Goal: Information Seeking & Learning: Check status

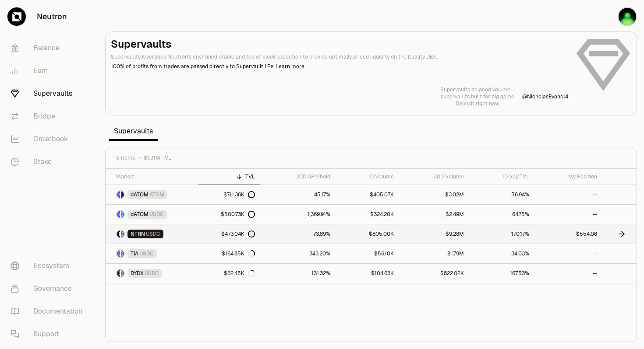
click at [591, 234] on link "$554.08" at bounding box center [568, 234] width 68 height 19
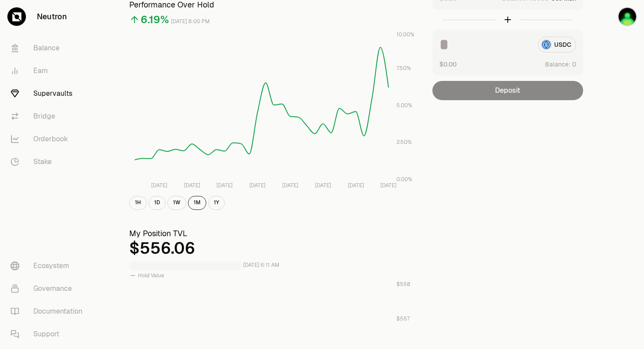
scroll to position [101, 0]
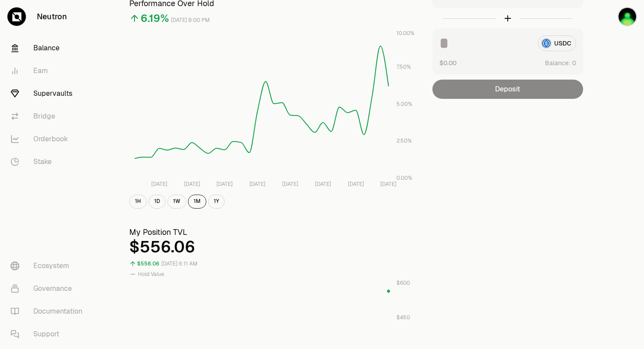
click at [53, 49] on link "Balance" at bounding box center [49, 48] width 91 height 23
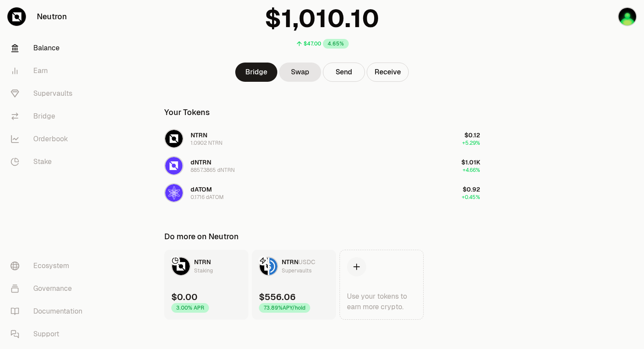
scroll to position [71, 0]
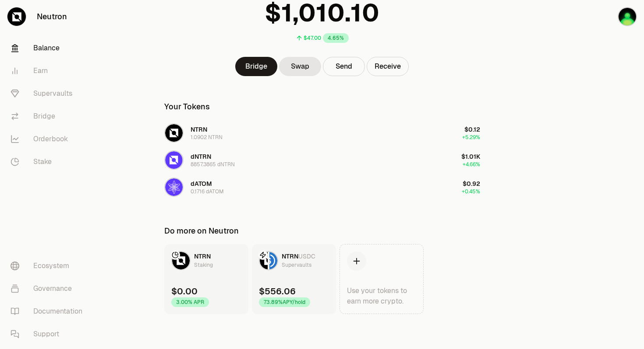
click at [276, 303] on div "73.89% APY/hold" at bounding box center [284, 303] width 51 height 10
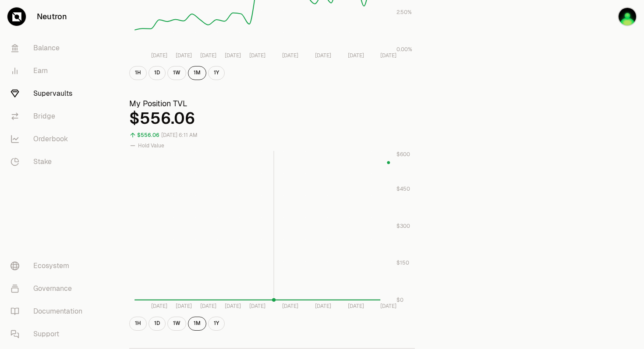
scroll to position [236, 0]
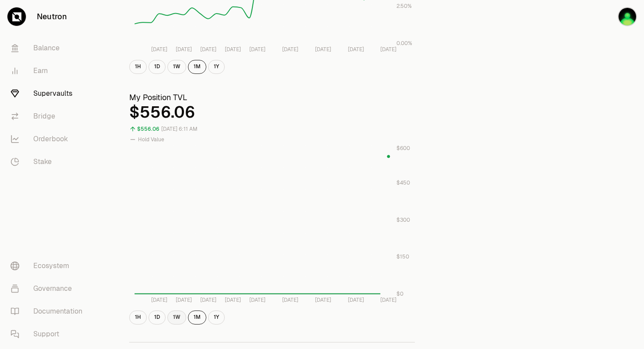
click at [176, 316] on button "1W" at bounding box center [176, 318] width 19 height 14
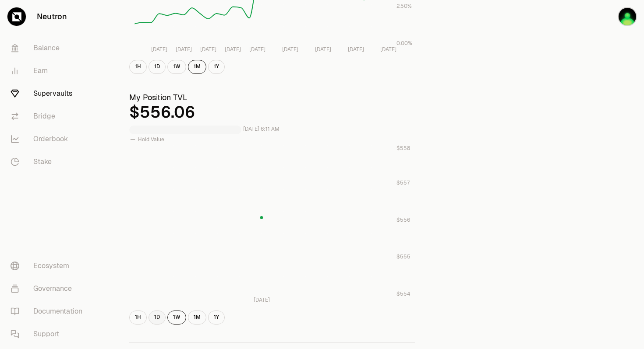
click at [160, 320] on button "1D" at bounding box center [156, 318] width 17 height 14
click at [141, 318] on button "1H" at bounding box center [138, 318] width 18 height 14
click at [155, 317] on button "1D" at bounding box center [156, 318] width 17 height 14
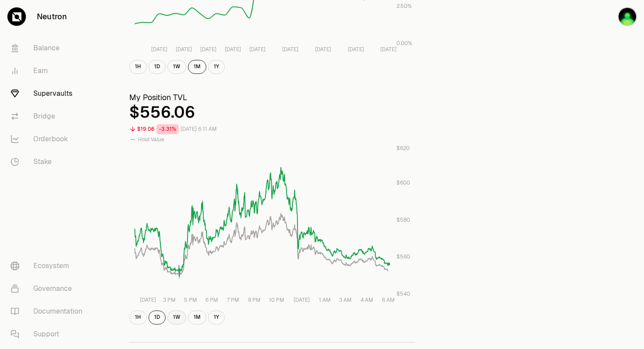
click at [176, 314] on button "1W" at bounding box center [176, 318] width 19 height 14
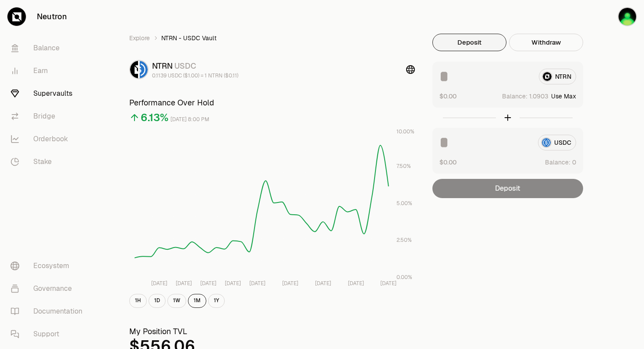
scroll to position [0, 0]
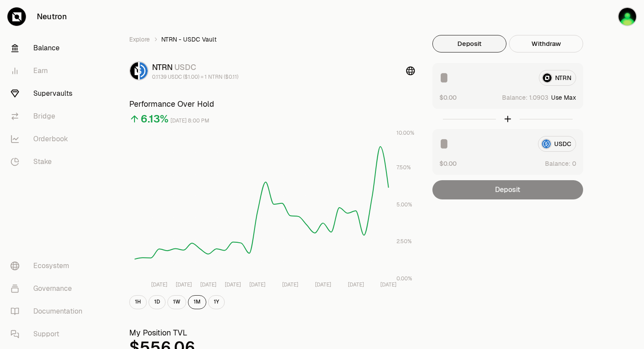
click at [47, 49] on link "Balance" at bounding box center [49, 48] width 91 height 23
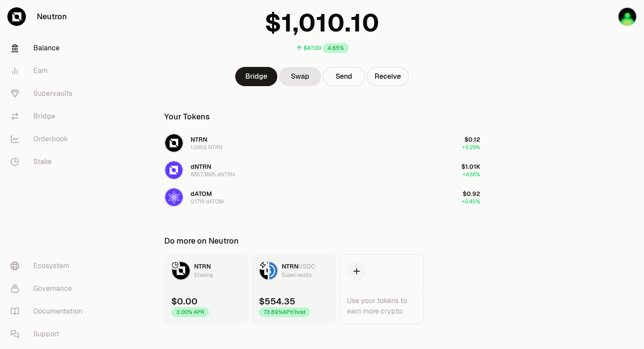
scroll to position [71, 0]
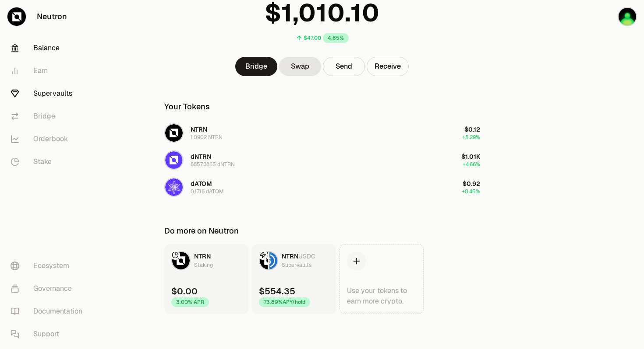
click at [61, 93] on link "Supervaults" at bounding box center [49, 93] width 91 height 23
